Goal: Task Accomplishment & Management: Manage account settings

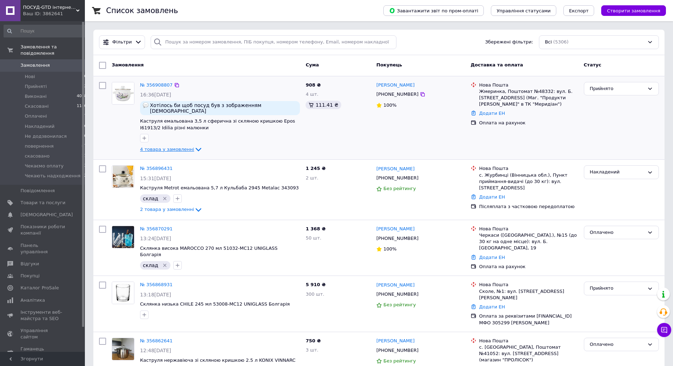
click at [196, 152] on icon at bounding box center [199, 150] width 6 height 4
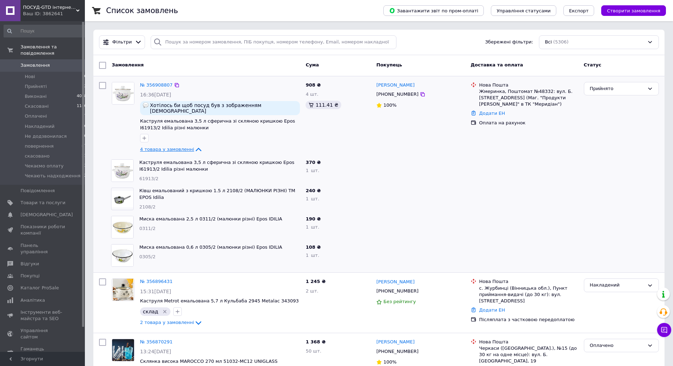
click at [196, 152] on icon at bounding box center [199, 150] width 6 height 4
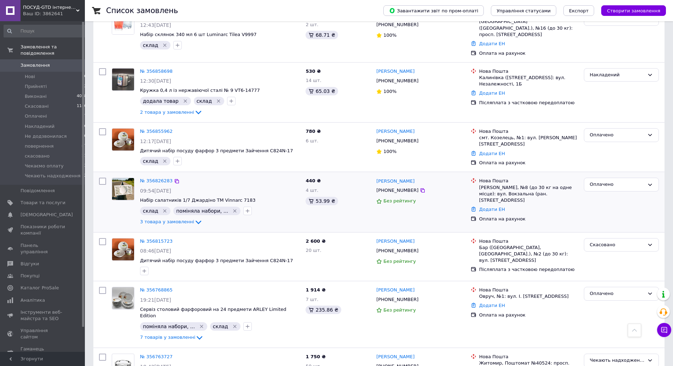
scroll to position [441, 0]
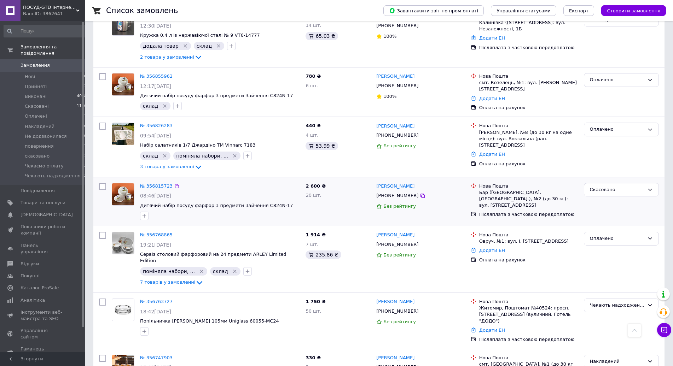
click at [153, 189] on link "№ 356815723" at bounding box center [156, 186] width 33 height 5
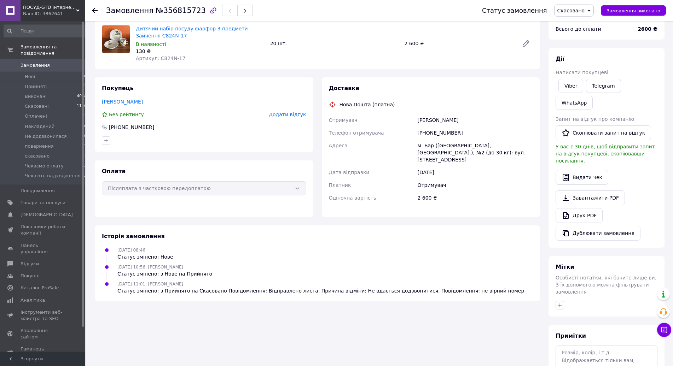
scroll to position [55, 0]
drag, startPoint x: 44, startPoint y: 61, endPoint x: 120, endPoint y: 64, distance: 76.1
click at [44, 62] on span "Замовлення" at bounding box center [35, 65] width 29 height 6
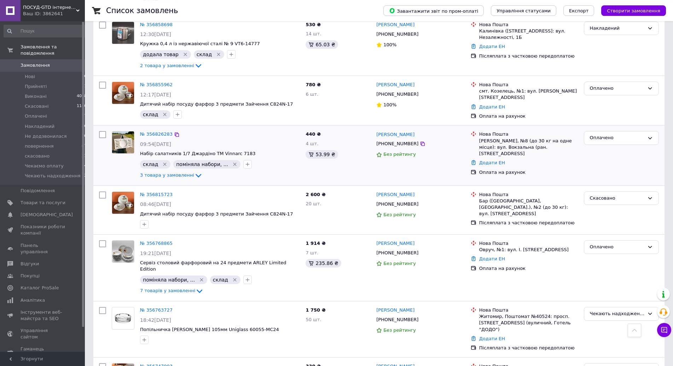
scroll to position [441, 0]
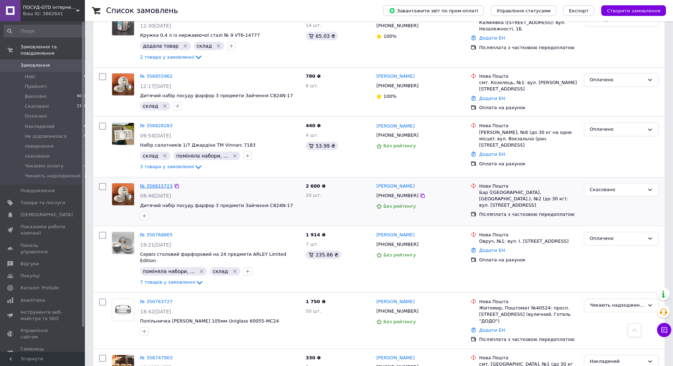
click at [157, 189] on link "№ 356815723" at bounding box center [156, 186] width 33 height 5
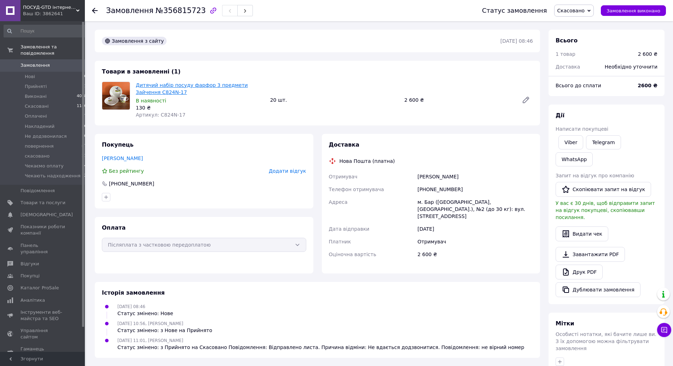
drag, startPoint x: 189, startPoint y: 106, endPoint x: 193, endPoint y: 107, distance: 4.6
click at [189, 95] on link "Дитячий набір посуду фарфор 3 предмети Зайчення C824N-17" at bounding box center [192, 88] width 112 height 13
click at [123, 161] on link "Оксана Лясковська" at bounding box center [122, 159] width 41 height 6
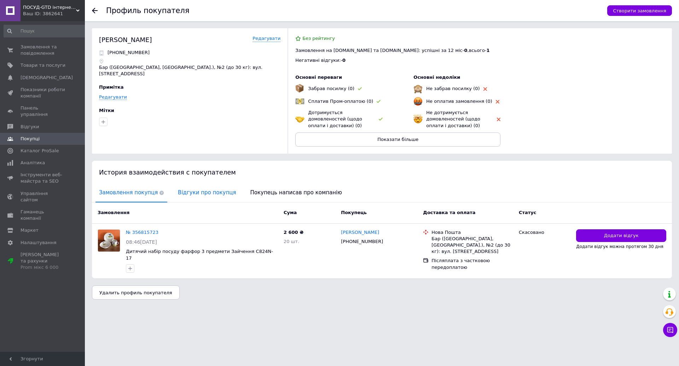
click at [204, 189] on span "Відгуки про покупця" at bounding box center [206, 193] width 65 height 18
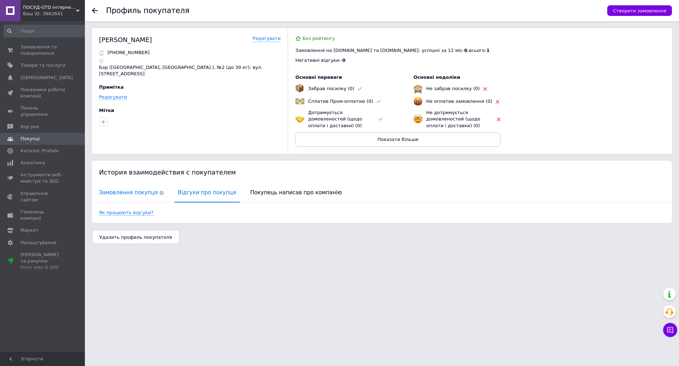
click at [112, 193] on span "Замовлення покупця" at bounding box center [131, 193] width 72 height 18
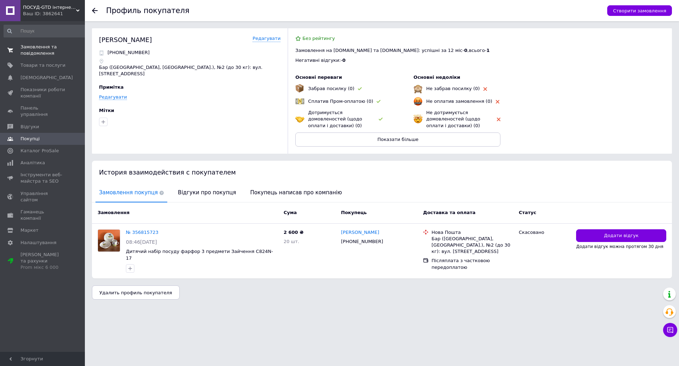
click at [33, 50] on span "Замовлення та повідомлення" at bounding box center [43, 50] width 45 height 13
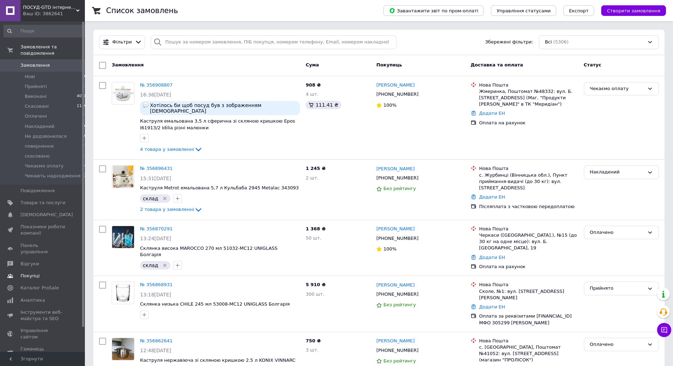
drag, startPoint x: 30, startPoint y: 265, endPoint x: 40, endPoint y: 268, distance: 10.1
click at [30, 273] on span "Покупці" at bounding box center [30, 276] width 19 height 6
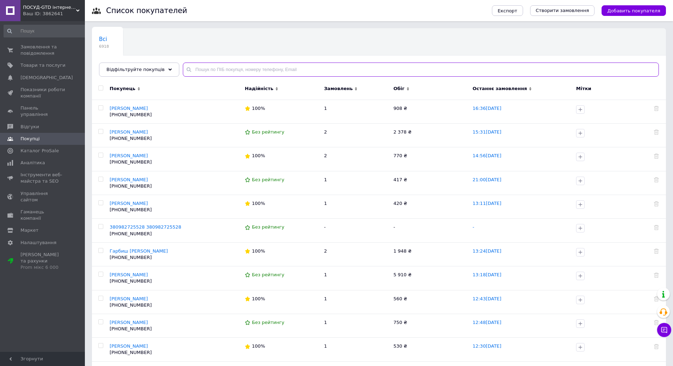
click at [192, 70] on input "text" at bounding box center [421, 70] width 476 height 14
paste input "Котенко"
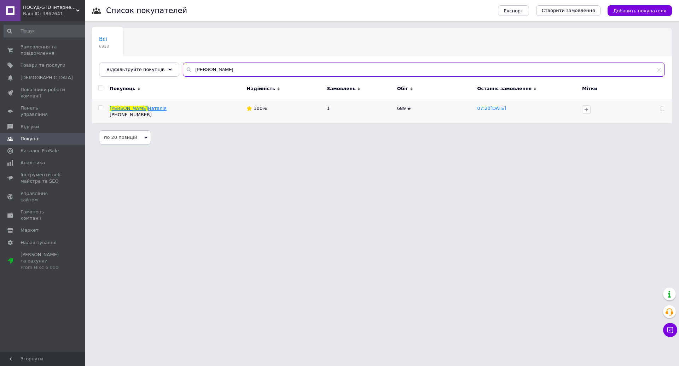
type input "Котенко"
click at [148, 110] on span "Наталія" at bounding box center [157, 108] width 19 height 5
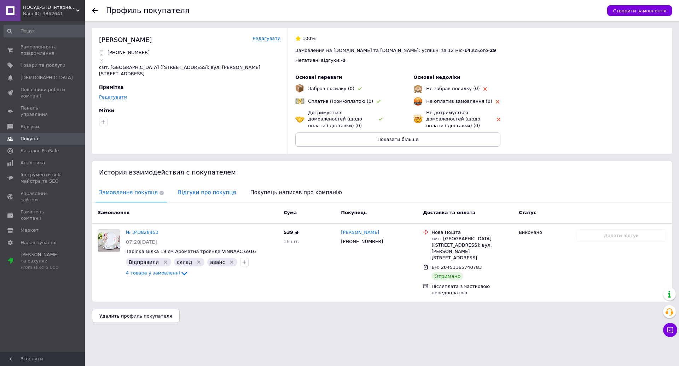
click at [192, 192] on span "Відгуки про покупця" at bounding box center [206, 193] width 65 height 18
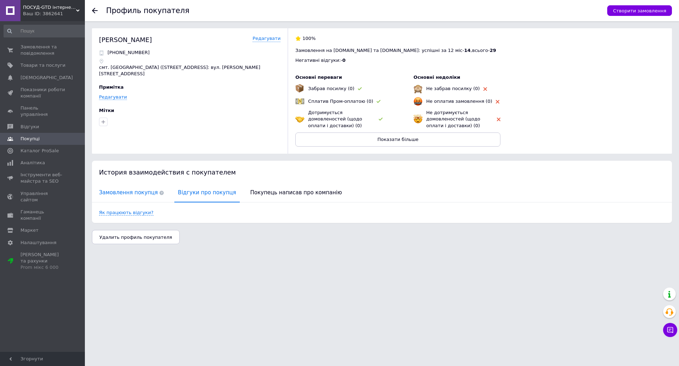
click at [124, 190] on span "Замовлення покупця" at bounding box center [131, 193] width 72 height 18
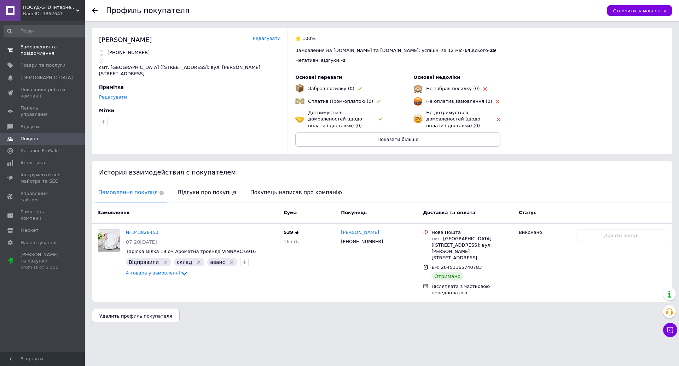
click at [35, 56] on span "Замовлення та повідомлення" at bounding box center [43, 50] width 45 height 13
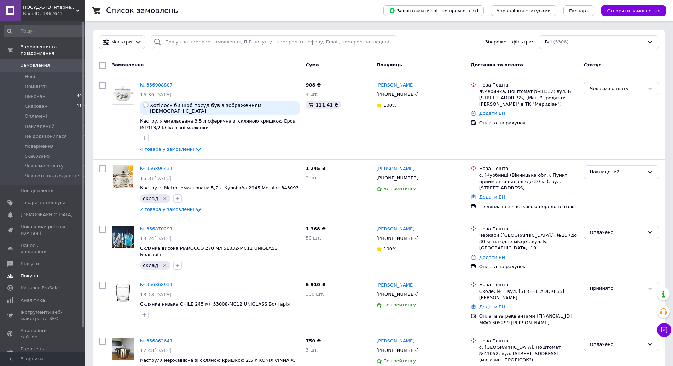
click at [33, 273] on span "Покупці" at bounding box center [30, 276] width 19 height 6
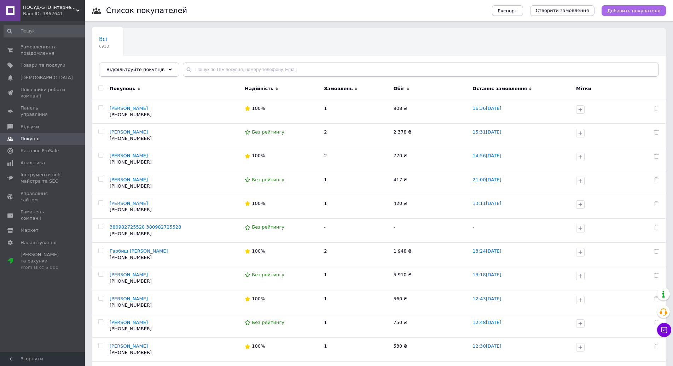
click at [635, 10] on span "Добавить покупателя" at bounding box center [633, 10] width 53 height 5
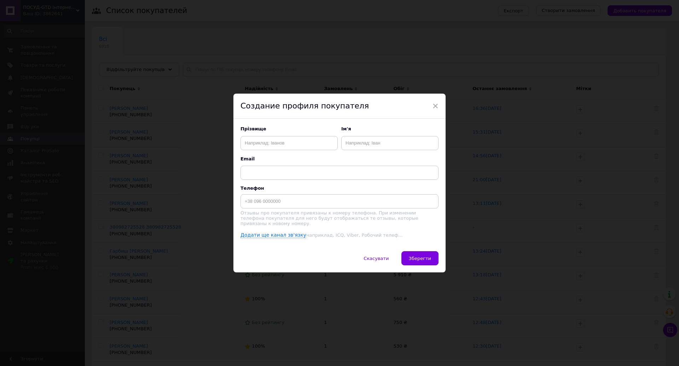
drag, startPoint x: 261, startPoint y: 128, endPoint x: 257, endPoint y: 135, distance: 8.5
click at [259, 130] on span "Прізвище" at bounding box center [288, 129] width 97 height 6
click at [256, 138] on input "text" at bounding box center [288, 143] width 97 height 14
click at [254, 171] on input "text" at bounding box center [339, 173] width 198 height 14
paste input "Котенко Володимир Іванович"
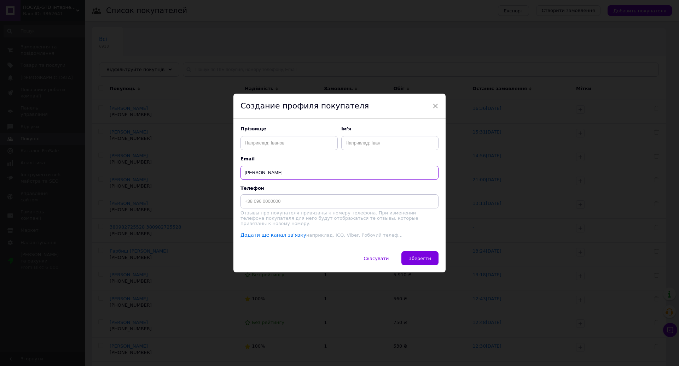
click at [250, 173] on input "Котенко Володимир Іванович" at bounding box center [339, 173] width 198 height 14
type input "Котенко Володимир Іванович"
click at [257, 148] on input "text" at bounding box center [288, 143] width 97 height 14
paste input "Котенко"
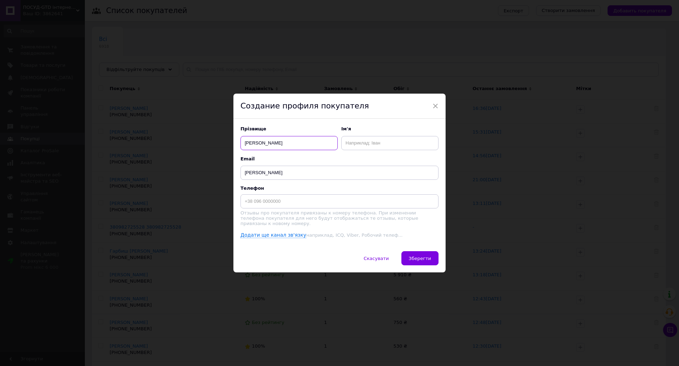
type input "Котенко"
click at [277, 176] on input "Котенко Володимир Іванович" at bounding box center [339, 173] width 198 height 14
click at [324, 174] on input "Котенко Володимир Іванович" at bounding box center [339, 173] width 198 height 14
drag, startPoint x: 329, startPoint y: 173, endPoint x: 263, endPoint y: 174, distance: 66.1
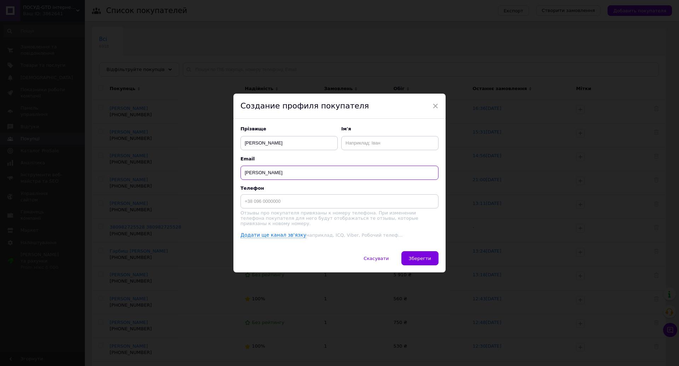
click at [261, 173] on input "Котенко Володимир Іванович" at bounding box center [339, 173] width 198 height 14
click at [367, 141] on input "text" at bounding box center [389, 143] width 97 height 14
paste input "Володимир Іванович"
type input "Володимир Іванович"
click at [248, 208] on input at bounding box center [339, 201] width 198 height 14
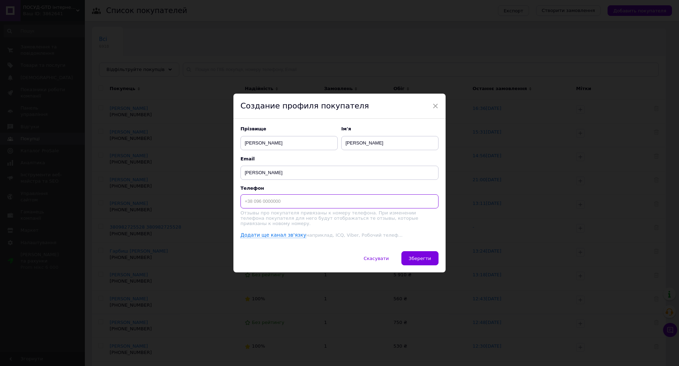
click at [242, 200] on input at bounding box center [339, 201] width 198 height 14
paste input "380973669299"
type input "380973669299"
click at [426, 261] on span "Зберегти" at bounding box center [420, 258] width 22 height 5
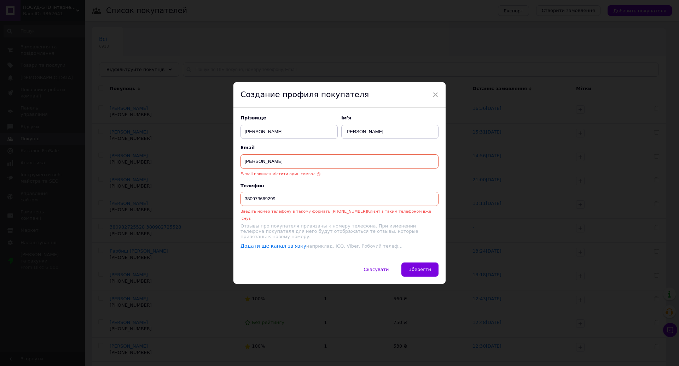
drag, startPoint x: 316, startPoint y: 162, endPoint x: 183, endPoint y: 158, distance: 132.7
click at [240, 158] on input "Котенко Володимир Іванович" at bounding box center [339, 162] width 198 height 14
drag, startPoint x: 423, startPoint y: 264, endPoint x: 424, endPoint y: 273, distance: 8.7
click at [422, 265] on button "Зберегти" at bounding box center [419, 270] width 37 height 14
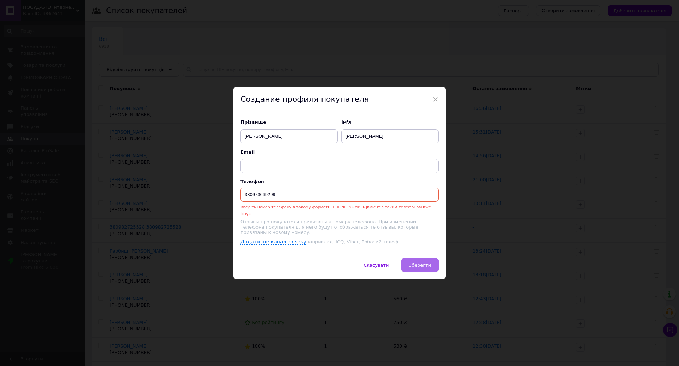
click at [425, 265] on span "Зберегти" at bounding box center [420, 265] width 22 height 5
click at [240, 198] on input "380973669299" at bounding box center [339, 195] width 198 height 14
type input "+380973669299"
click at [416, 263] on span "Зберегти" at bounding box center [420, 265] width 22 height 5
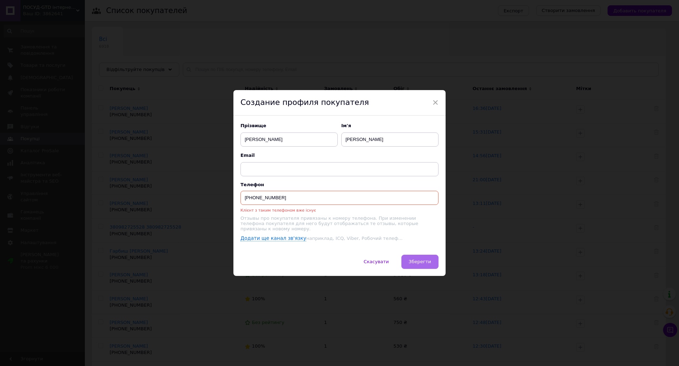
click at [423, 263] on span "Зберегти" at bounding box center [420, 261] width 22 height 5
drag, startPoint x: 279, startPoint y: 197, endPoint x: 243, endPoint y: 194, distance: 36.5
click at [240, 193] on input "+380973669299" at bounding box center [339, 198] width 198 height 14
drag, startPoint x: 250, startPoint y: 193, endPoint x: 256, endPoint y: 195, distance: 5.6
click at [433, 103] on span "×" at bounding box center [435, 103] width 6 height 12
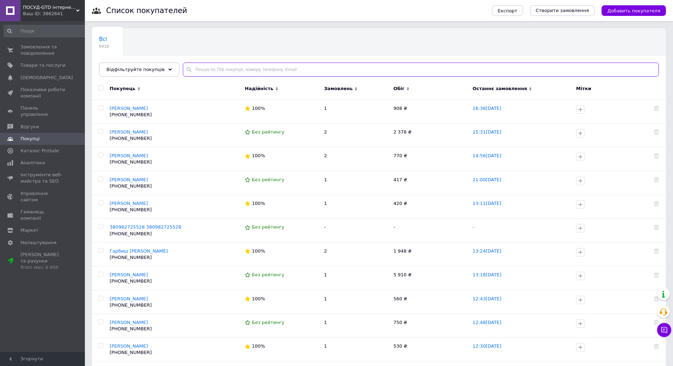
click at [188, 70] on input "text" at bounding box center [421, 70] width 476 height 14
paste input "+380973669299"
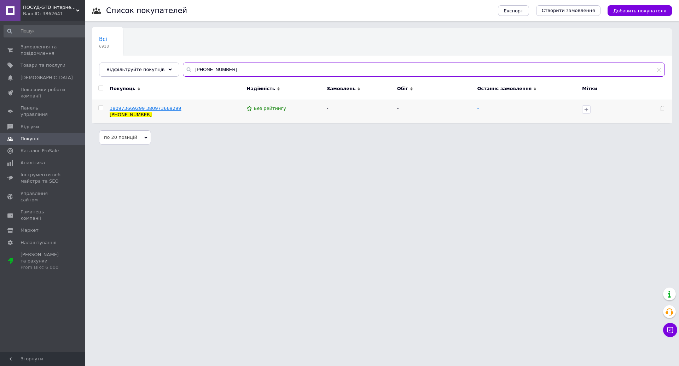
type input "+380973669299"
drag, startPoint x: 155, startPoint y: 108, endPoint x: 161, endPoint y: 110, distance: 6.5
click at [156, 109] on span "380973669299 380973669299" at bounding box center [146, 108] width 72 height 5
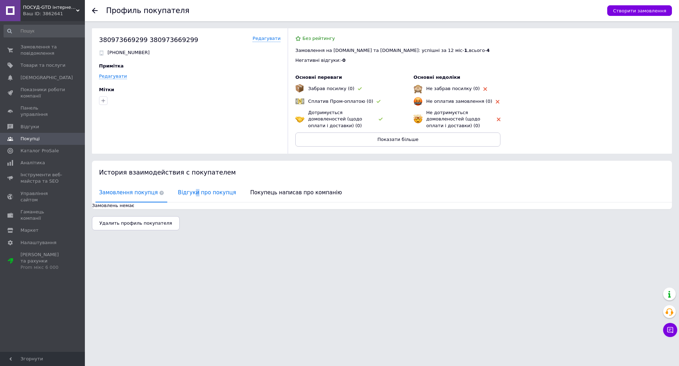
drag, startPoint x: 187, startPoint y: 195, endPoint x: 196, endPoint y: 198, distance: 9.5
click at [187, 196] on span "Відгуки про покупця" at bounding box center [206, 193] width 65 height 18
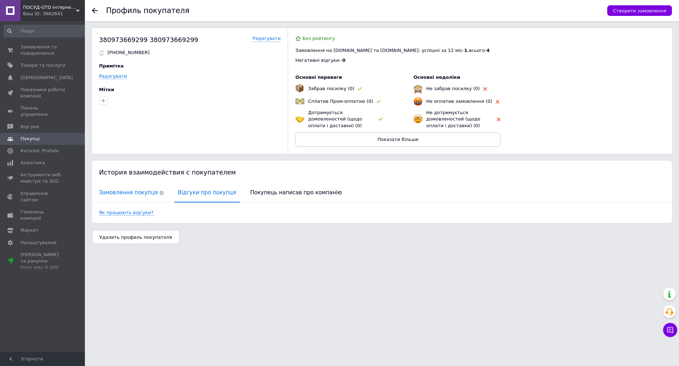
drag, startPoint x: 109, startPoint y: 193, endPoint x: 130, endPoint y: 200, distance: 22.9
click at [110, 193] on span "Замовлення покупця" at bounding box center [131, 193] width 72 height 18
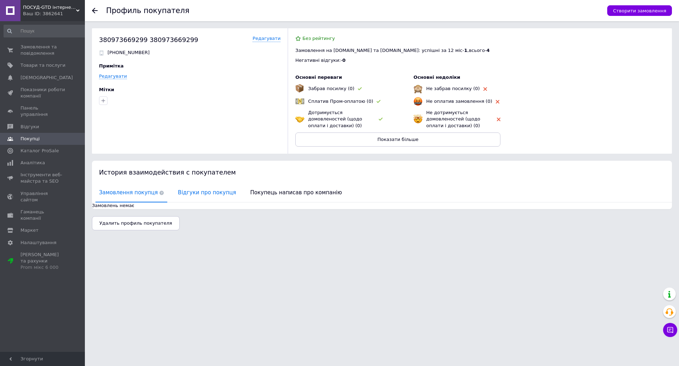
click at [202, 197] on span "Відгуки про покупця" at bounding box center [206, 193] width 65 height 18
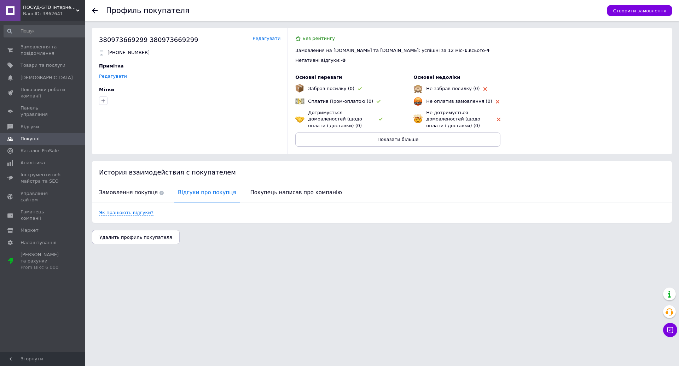
click at [113, 79] on link "Редагувати" at bounding box center [113, 77] width 28 height 6
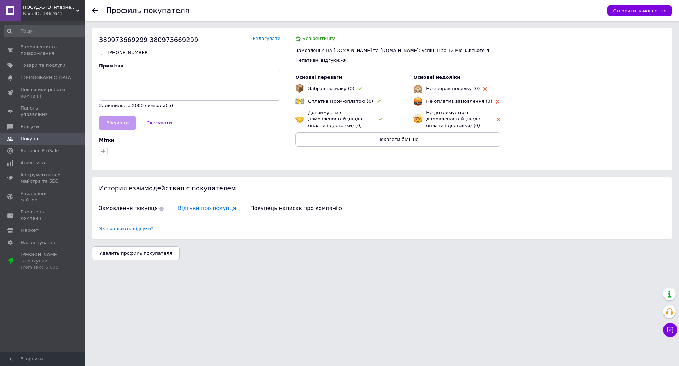
click at [281, 43] on div "380973669299 380973669299 Редагувати +380973669299 Примітка Залишилось: 2000 си…" at bounding box center [193, 98] width 188 height 141
click at [269, 36] on link "Редагувати" at bounding box center [266, 38] width 28 height 7
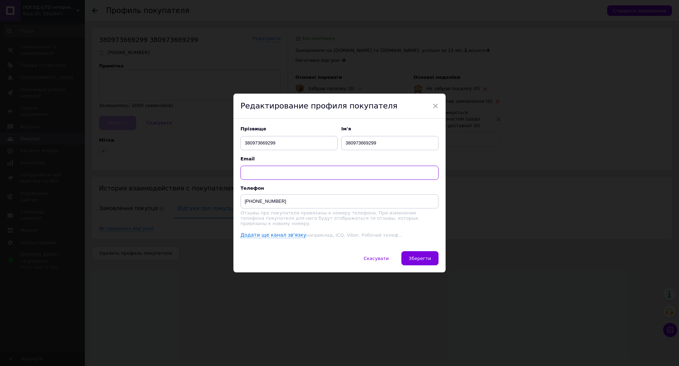
click at [267, 178] on input "text" at bounding box center [339, 173] width 198 height 14
paste input "380973669299"
type input "380973669299"
drag, startPoint x: 275, startPoint y: 173, endPoint x: 203, endPoint y: 170, distance: 71.5
click at [240, 170] on input "380973669299" at bounding box center [339, 173] width 198 height 14
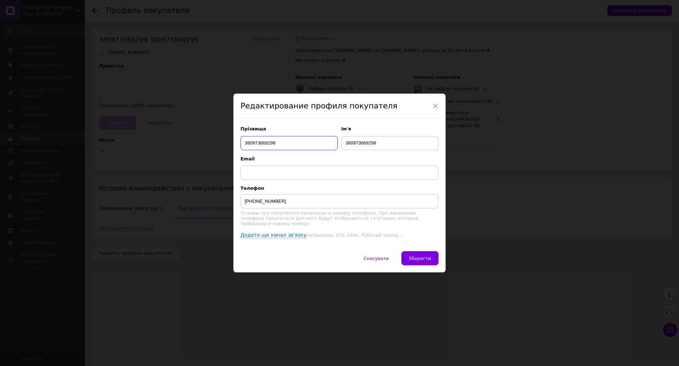
drag, startPoint x: 264, startPoint y: 144, endPoint x: 245, endPoint y: 140, distance: 20.1
click at [240, 140] on input "380973669299" at bounding box center [288, 143] width 97 height 14
paste input "Котенко"
type input "Котенко"
click at [373, 147] on input "380973669299" at bounding box center [389, 143] width 97 height 14
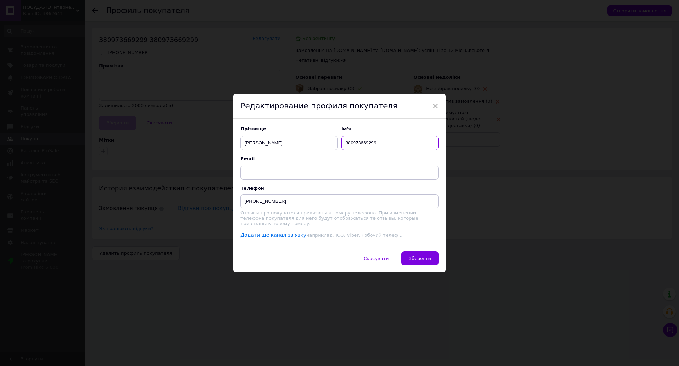
drag, startPoint x: 345, startPoint y: 137, endPoint x: 347, endPoint y: 146, distance: 9.1
click at [341, 138] on input "380973669299" at bounding box center [389, 143] width 97 height 14
paste input "Володимир Іванович"
click at [346, 144] on input "Володимир Іванович" at bounding box center [389, 143] width 97 height 14
click at [343, 144] on input "Володимир Іванович" at bounding box center [389, 143] width 97 height 14
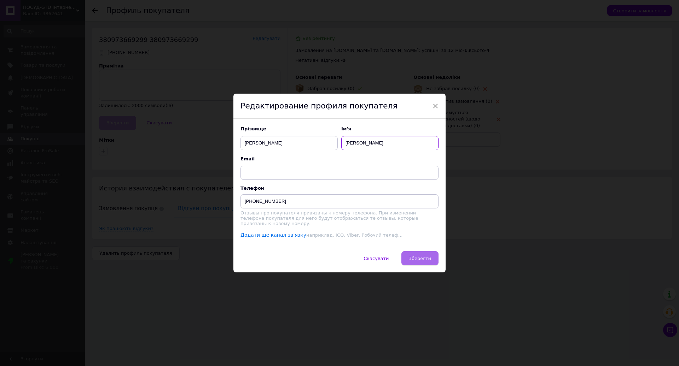
type input "Володимир Іванович"
click at [419, 255] on button "Зберегти" at bounding box center [419, 258] width 37 height 14
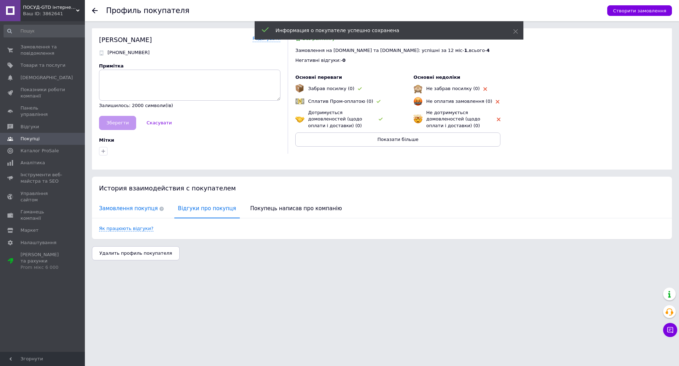
drag, startPoint x: 125, startPoint y: 211, endPoint x: 200, endPoint y: 235, distance: 79.0
click at [125, 211] on span "Замовлення покупця" at bounding box center [131, 209] width 72 height 18
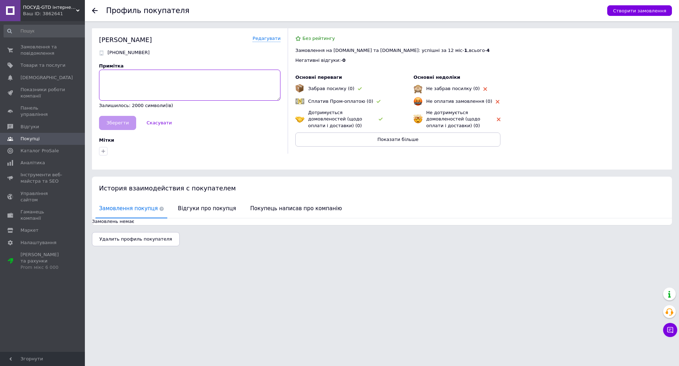
click at [144, 80] on textarea at bounding box center [189, 85] width 181 height 31
type textarea "докухні =не забрав посилку"
click at [116, 126] on span "Зберегти" at bounding box center [117, 122] width 22 height 5
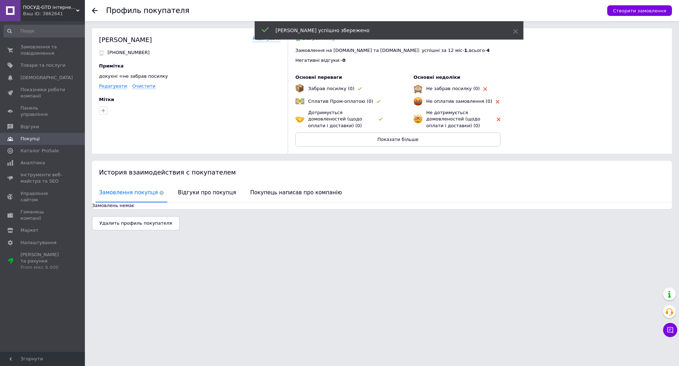
drag, startPoint x: 101, startPoint y: 111, endPoint x: 106, endPoint y: 116, distance: 7.0
click at [102, 111] on icon "button" at bounding box center [103, 111] width 6 height 6
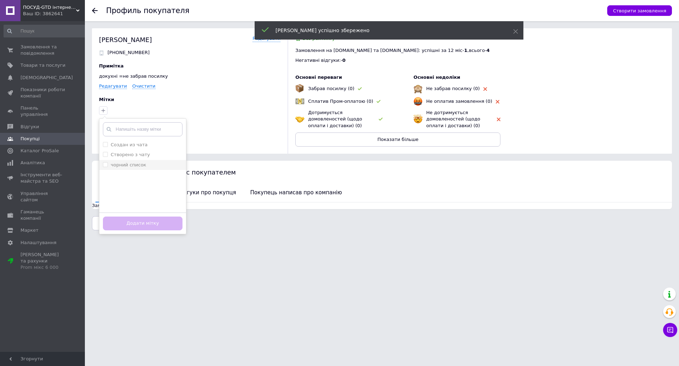
click at [135, 163] on label "чорний список" at bounding box center [128, 164] width 35 height 5
checkbox input "true"
click at [135, 227] on button "Додати мітку" at bounding box center [143, 224] width 80 height 14
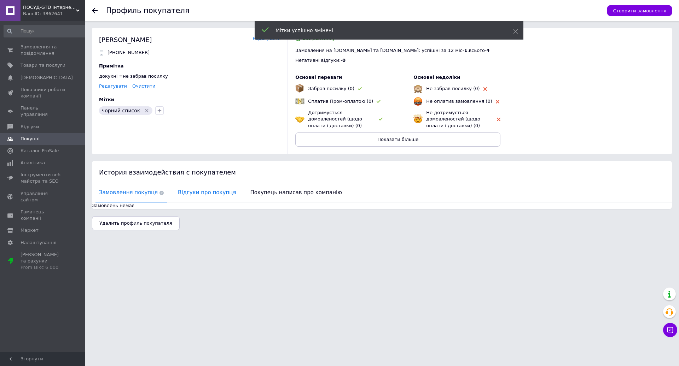
click at [193, 197] on span "Відгуки про покупця" at bounding box center [206, 193] width 65 height 18
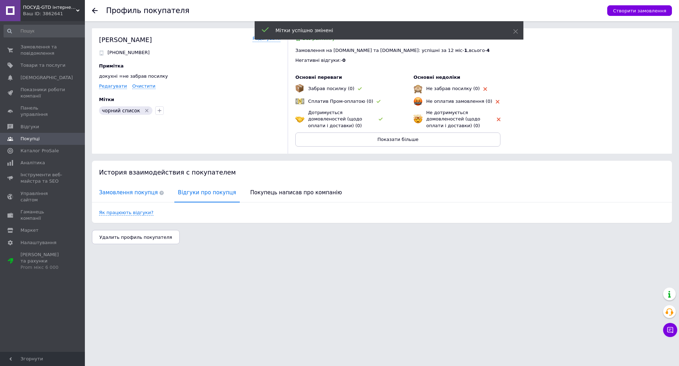
click at [125, 192] on span "Замовлення покупця" at bounding box center [131, 193] width 72 height 18
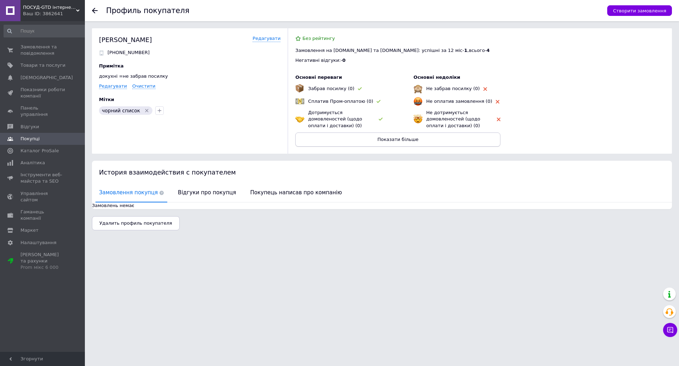
click at [391, 140] on span "Показати більше" at bounding box center [397, 139] width 41 height 5
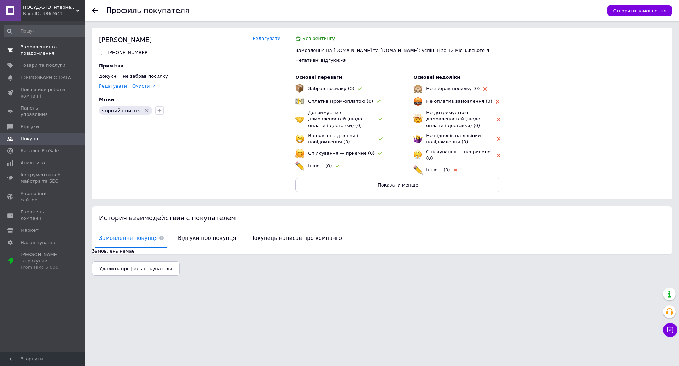
click at [30, 47] on span "Замовлення та повідомлення" at bounding box center [43, 50] width 45 height 13
